Goal: Information Seeking & Learning: Learn about a topic

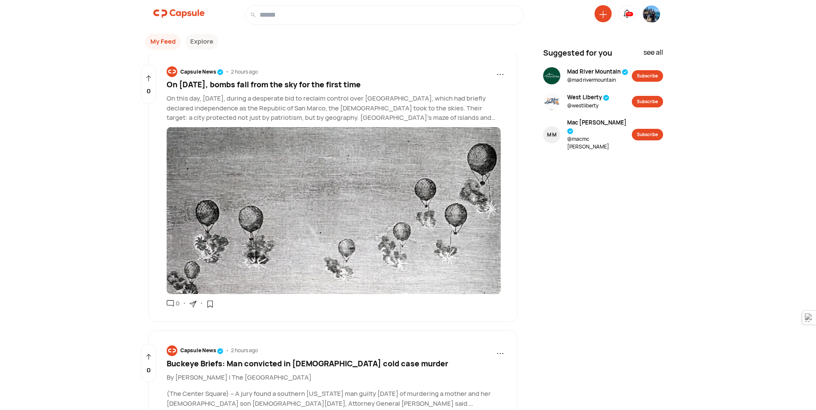
click at [302, 22] on div at bounding box center [384, 15] width 278 height 20
click at [302, 19] on input at bounding box center [390, 15] width 260 height 10
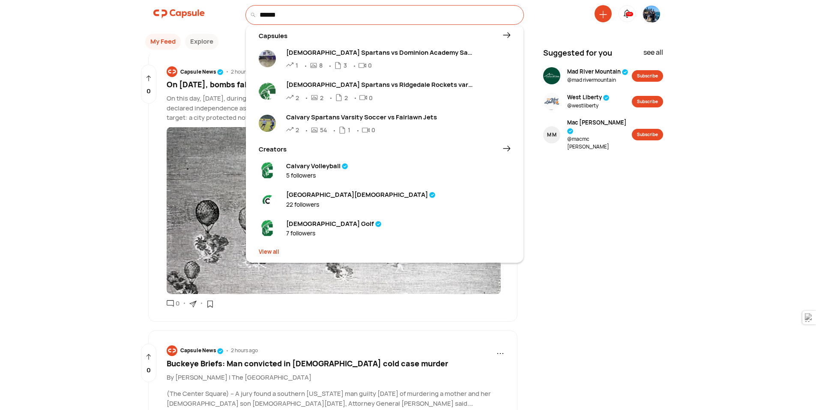
type input "******"
click at [323, 202] on div "22 followers" at bounding box center [360, 204] width 149 height 9
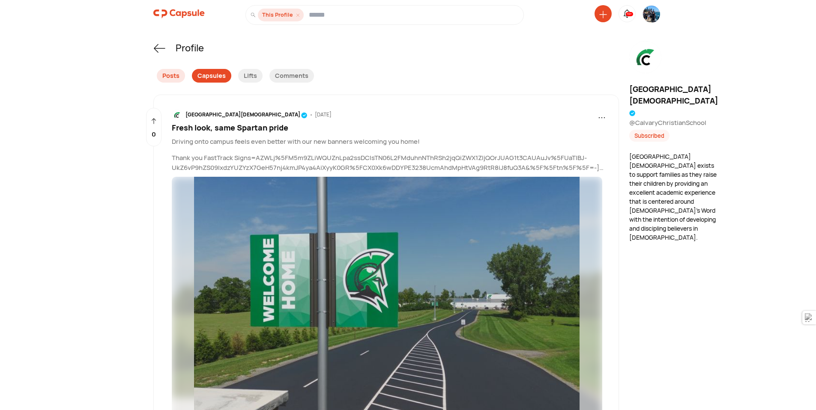
click at [205, 79] on div "Capsules" at bounding box center [211, 76] width 39 height 14
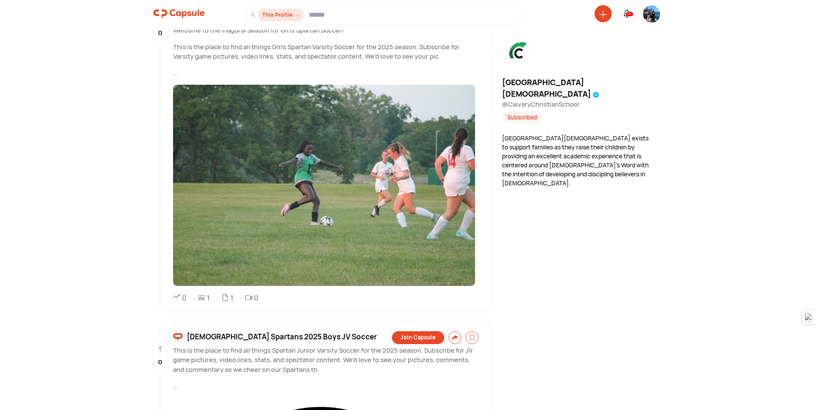
scroll to position [1467, 0]
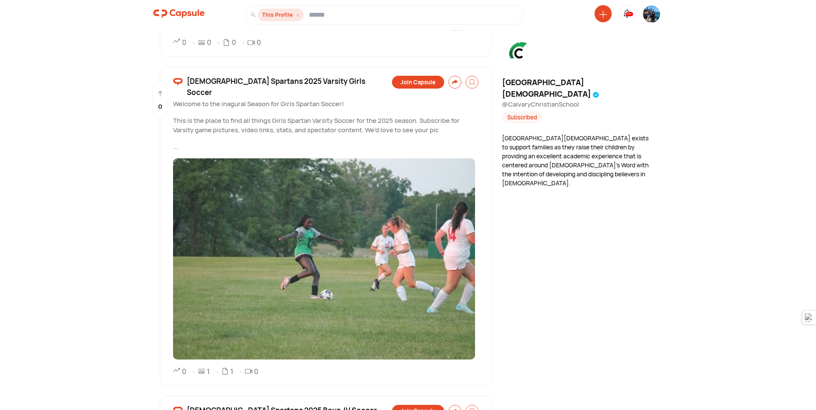
click at [249, 84] on span "Calvary Christian Spartans 2025 Varsity Girls Soccer" at bounding box center [288, 87] width 203 height 22
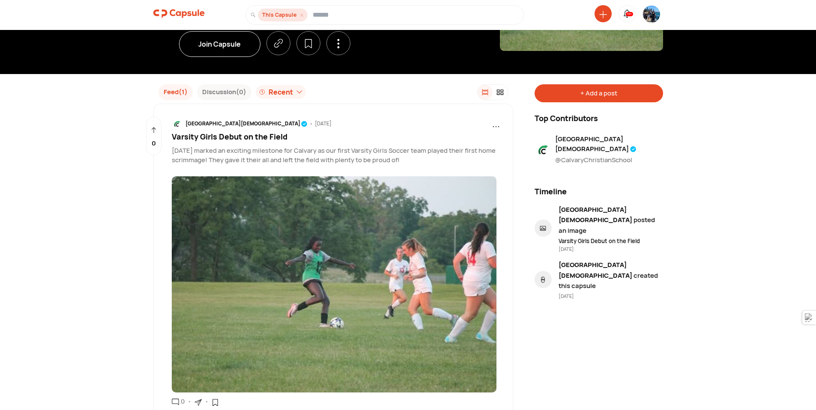
scroll to position [193, 0]
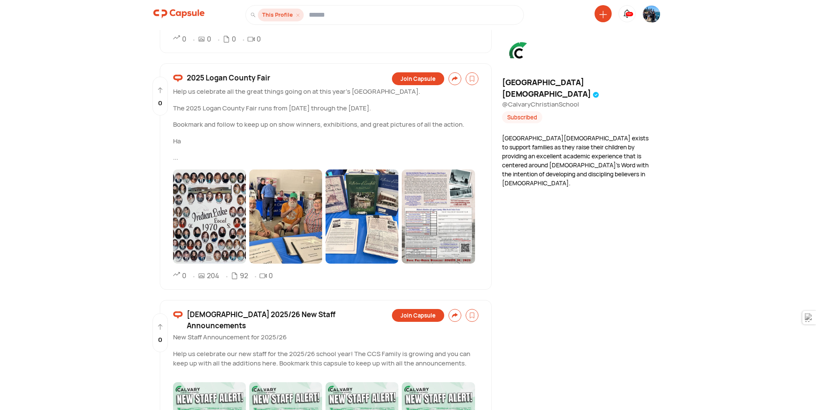
scroll to position [4020, 0]
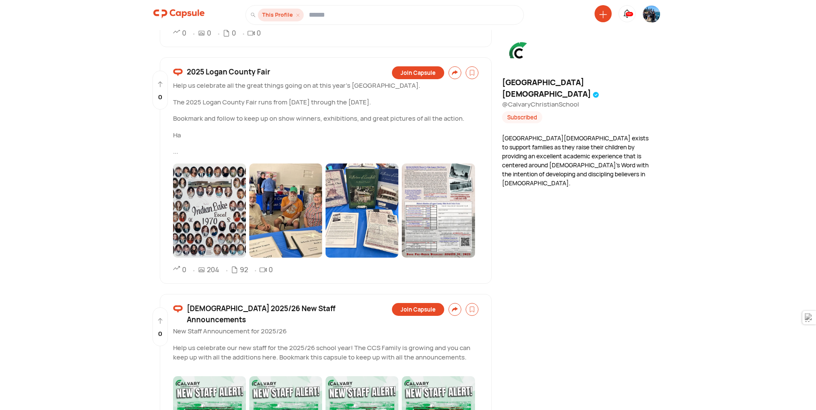
click at [223, 66] on span "2025 Logan County Fair" at bounding box center [229, 71] width 84 height 11
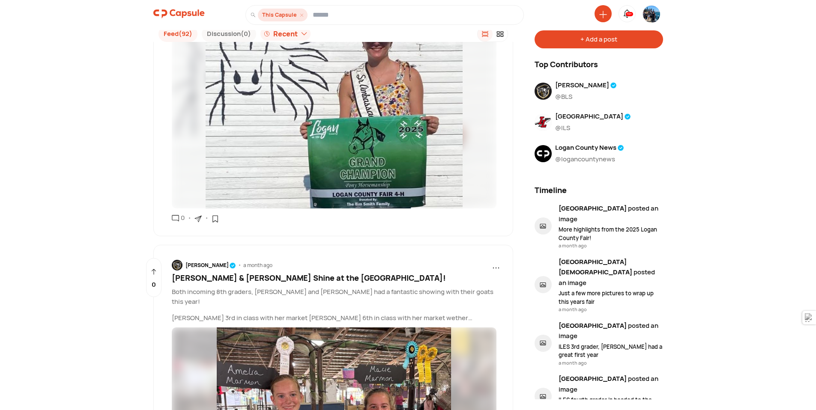
scroll to position [8873, 0]
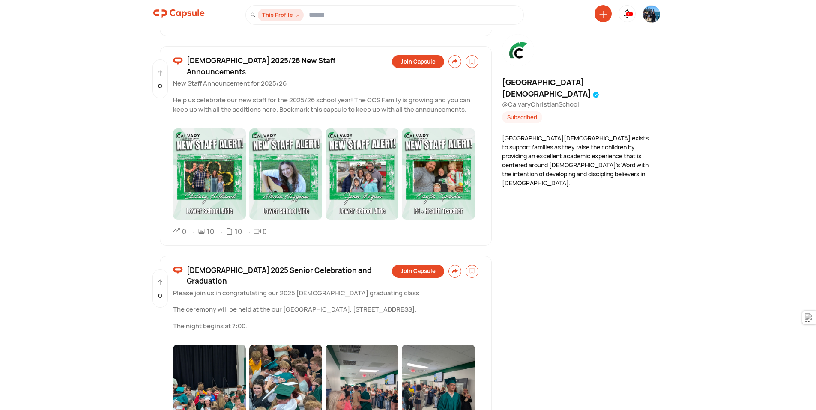
scroll to position [4202, 0]
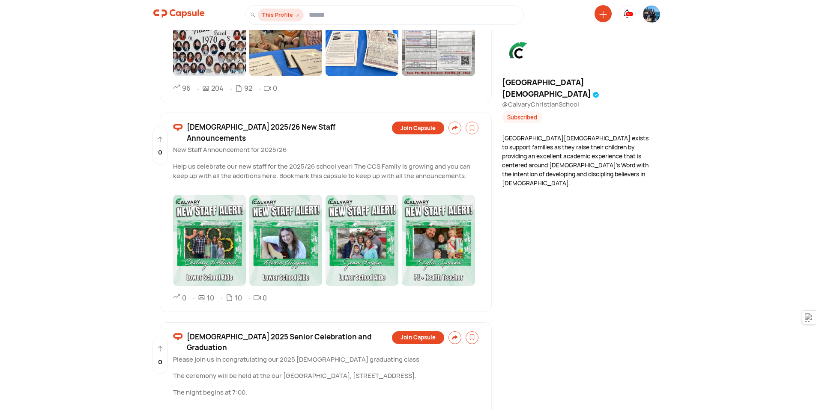
click at [297, 122] on span "Calvary Christian 2025/26 New Staff Announcements" at bounding box center [288, 133] width 203 height 22
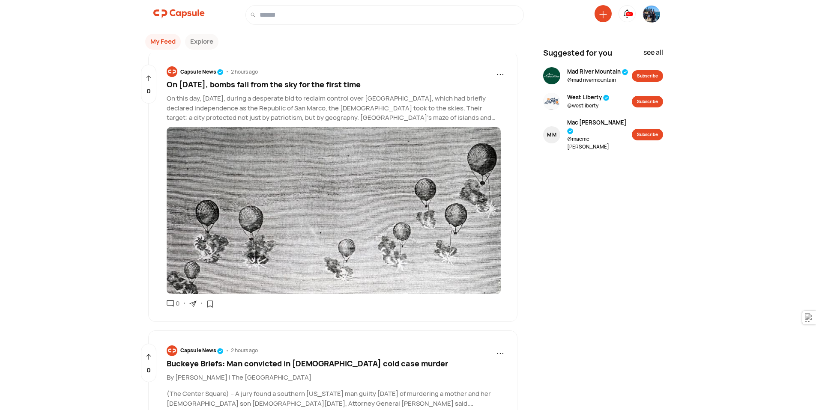
click at [198, 38] on button "Explore" at bounding box center [201, 42] width 33 height 16
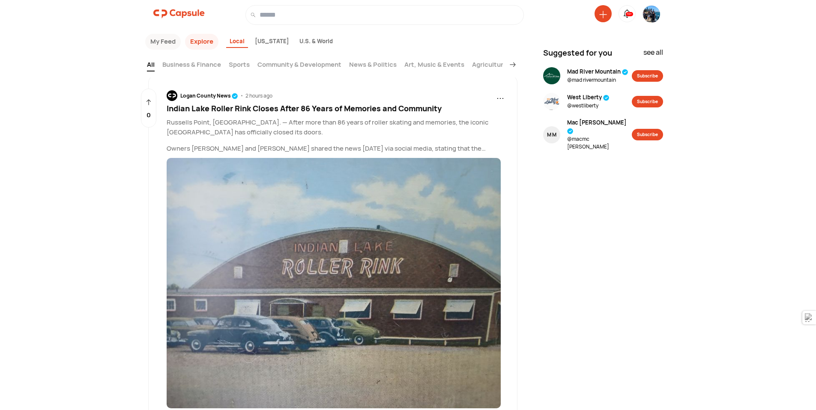
click at [185, 63] on link "Business & Finance" at bounding box center [191, 66] width 59 height 12
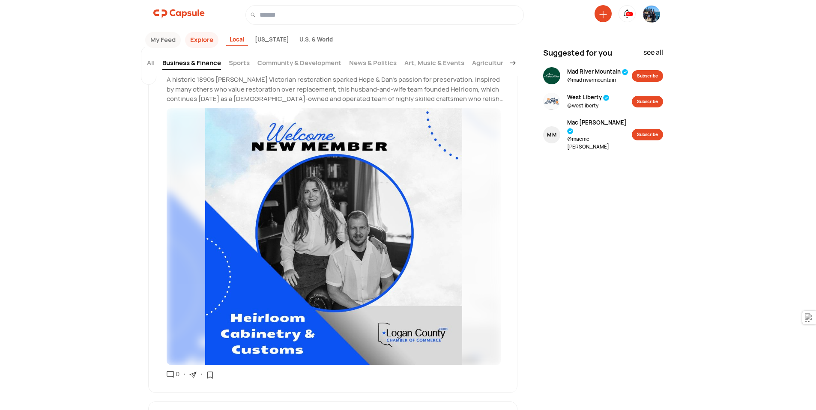
scroll to position [39, 0]
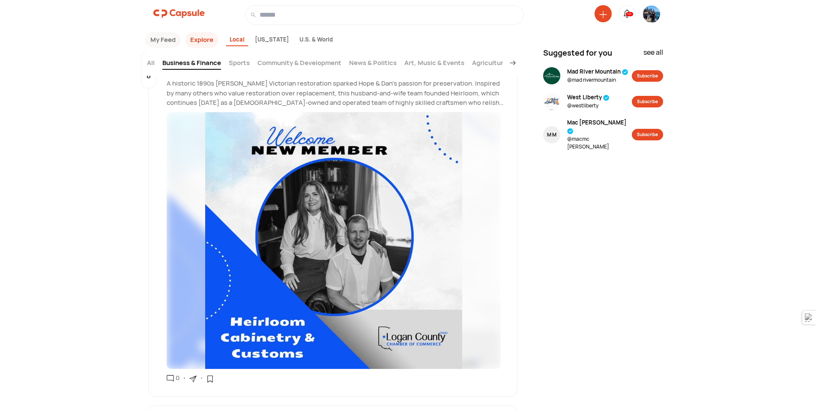
click at [241, 60] on link "Sports" at bounding box center [239, 64] width 21 height 12
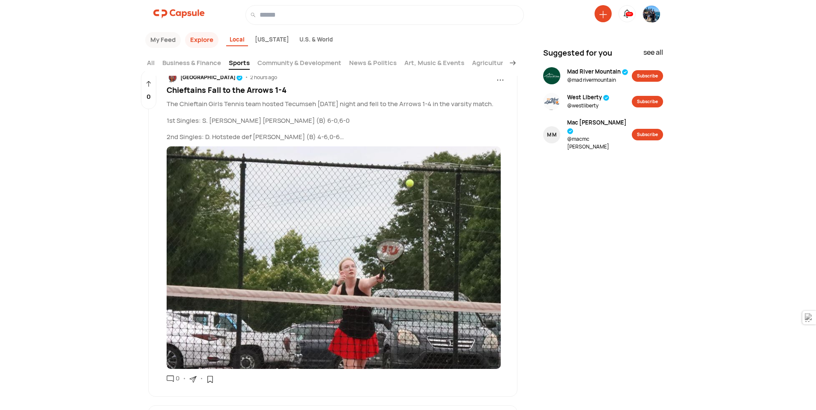
scroll to position [0, 0]
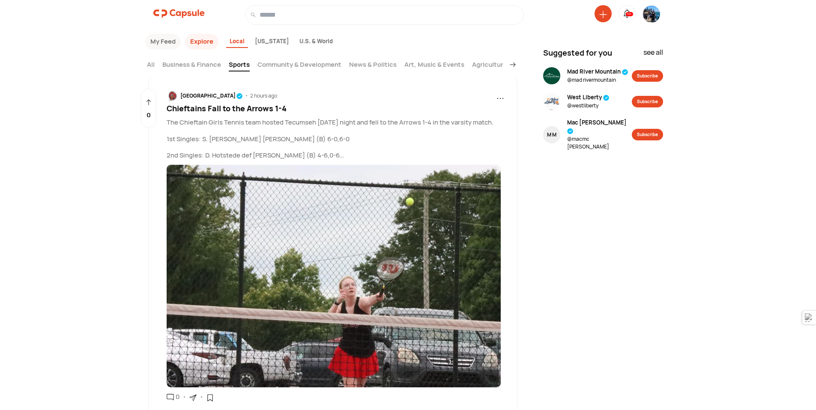
click at [295, 66] on link "Community & Development" at bounding box center [299, 66] width 84 height 12
